Goal: Find specific page/section: Find specific page/section

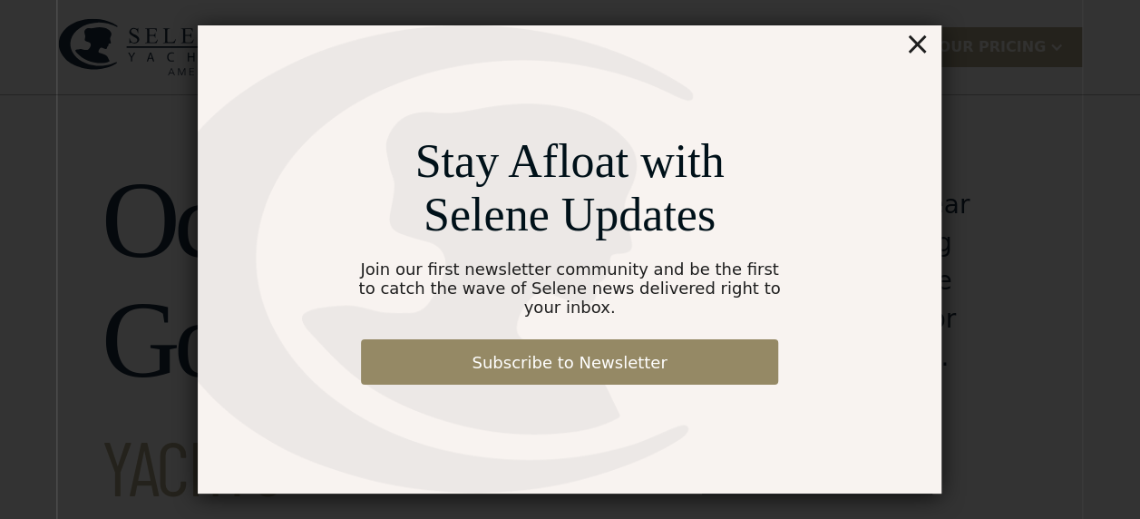
click at [921, 53] on div "×" at bounding box center [917, 43] width 26 height 36
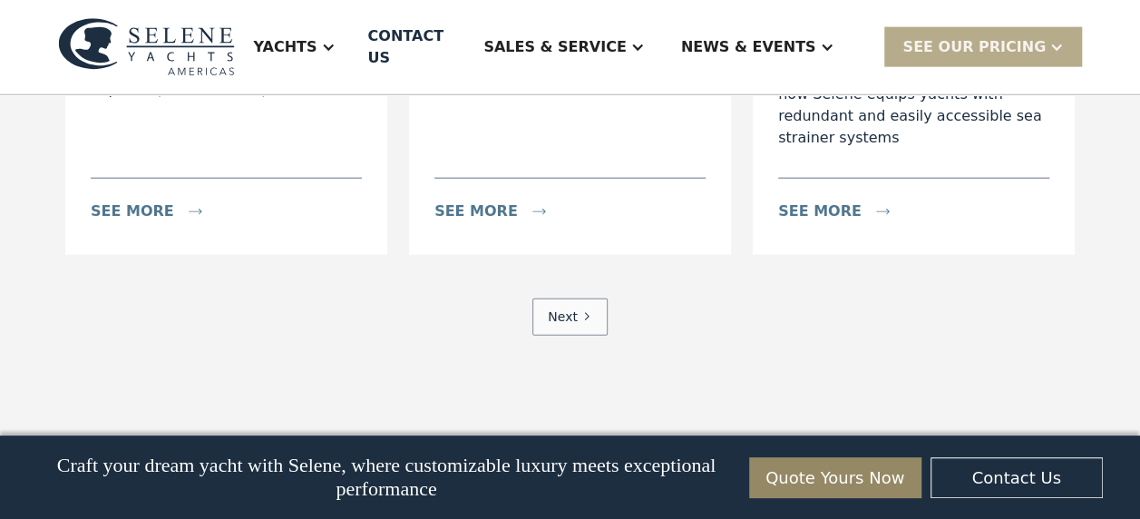
scroll to position [5531, 0]
click at [573, 306] on div "Next" at bounding box center [563, 315] width 30 height 19
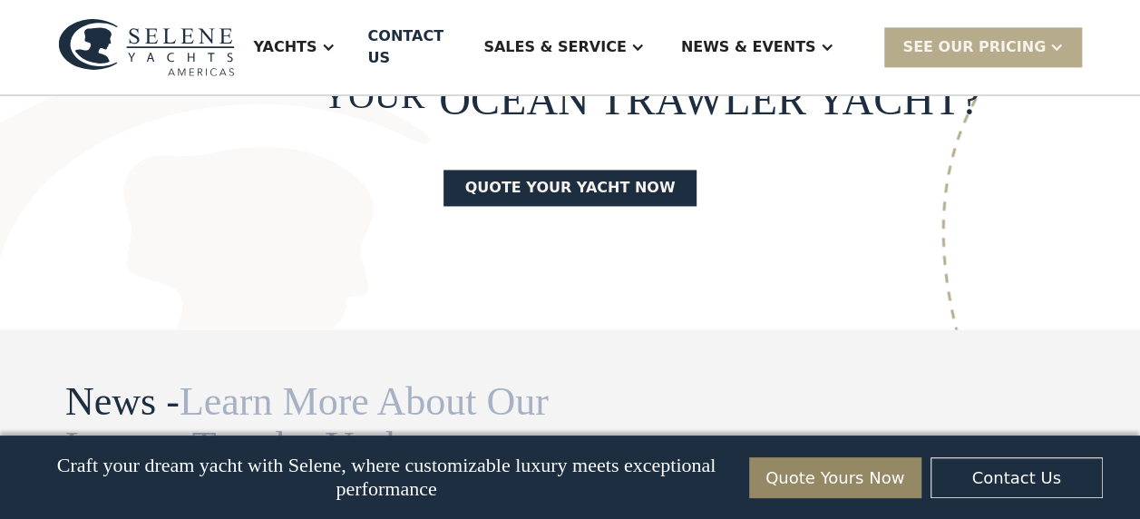
scroll to position [4624, 0]
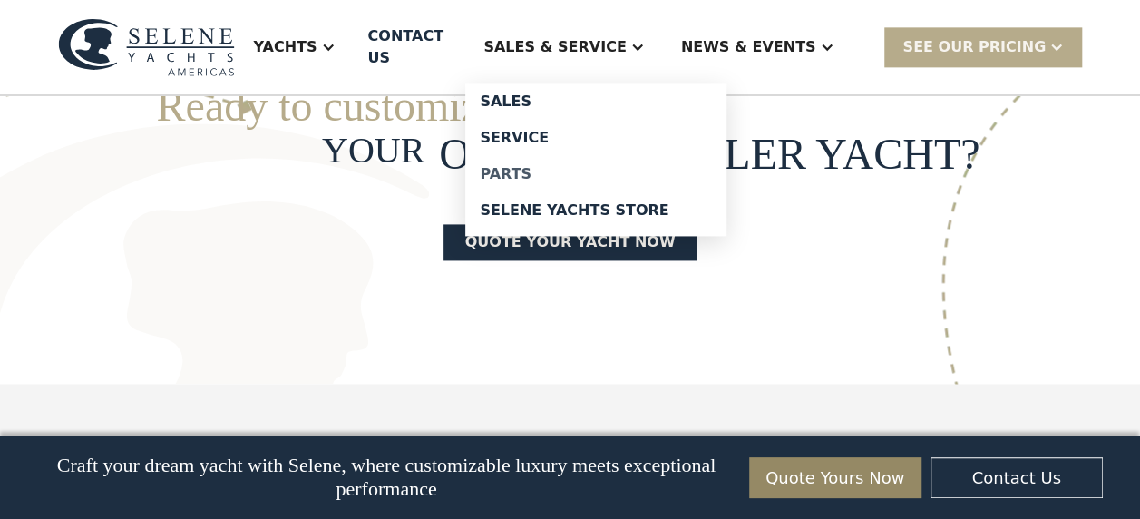
click at [578, 167] on div "Parts" at bounding box center [596, 174] width 232 height 15
